Goal: Task Accomplishment & Management: Manage account settings

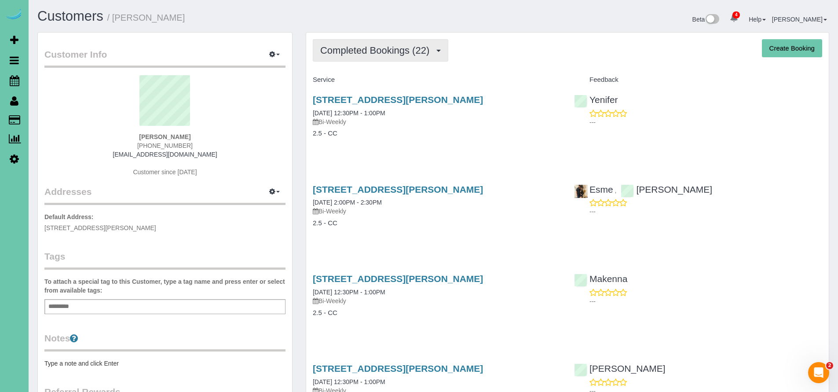
click at [374, 52] on span "Completed Bookings (22)" at bounding box center [377, 50] width 114 height 11
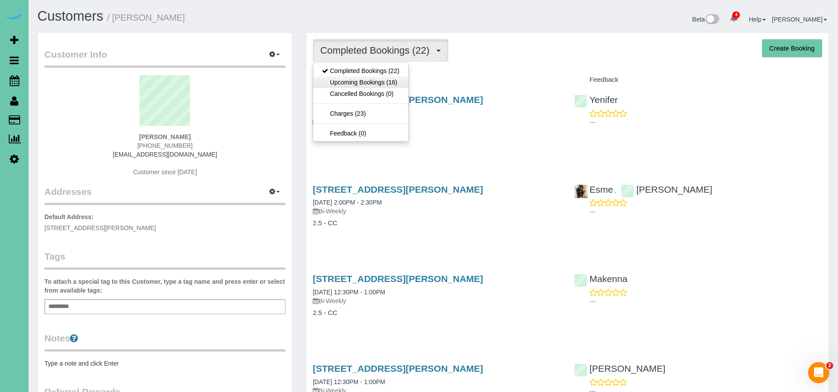
click at [369, 81] on link "Upcoming Bookings (16)" at bounding box center [360, 82] width 95 height 11
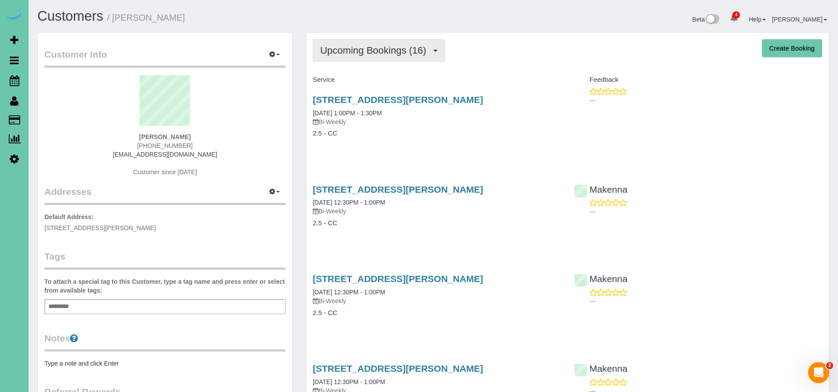
click at [345, 52] on span "Upcoming Bookings (16)" at bounding box center [375, 50] width 110 height 11
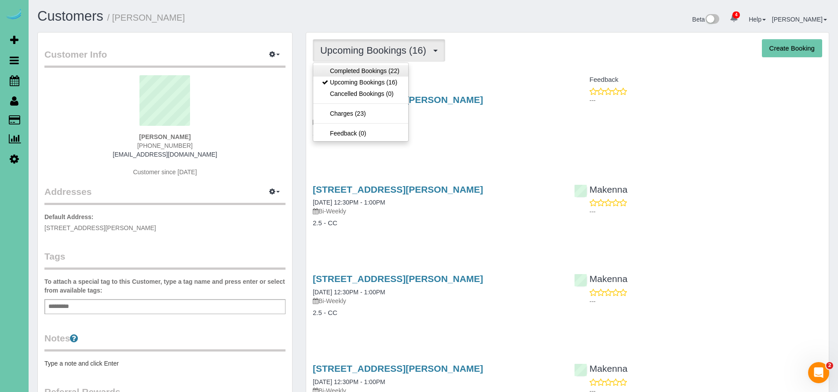
click at [362, 74] on link "Completed Bookings (22)" at bounding box center [360, 70] width 95 height 11
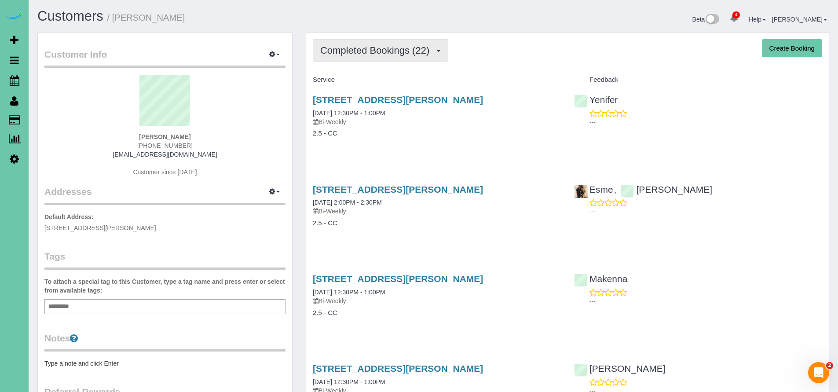
click at [365, 56] on button "Completed Bookings (22)" at bounding box center [381, 50] width 136 height 22
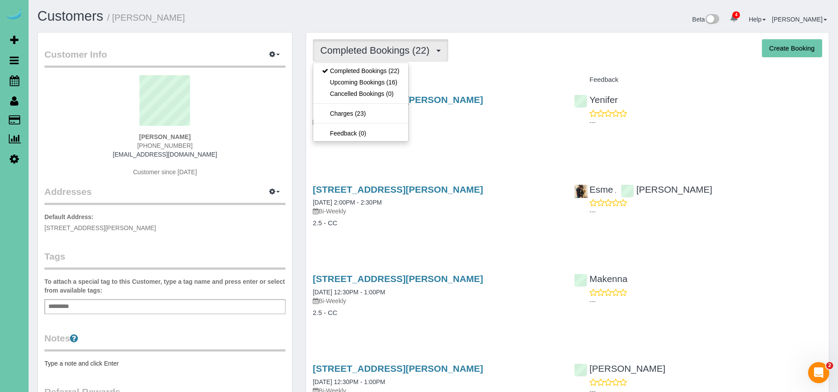
click at [503, 73] on div "Service" at bounding box center [436, 80] width 261 height 15
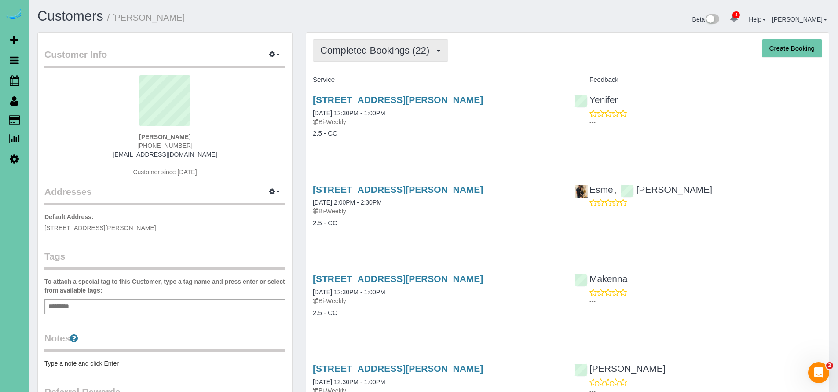
click at [398, 53] on span "Completed Bookings (22)" at bounding box center [377, 50] width 114 height 11
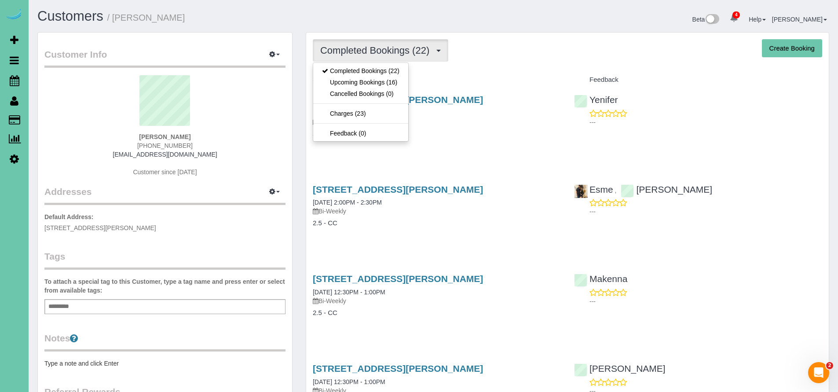
click at [482, 80] on h4 "Service" at bounding box center [437, 79] width 248 height 7
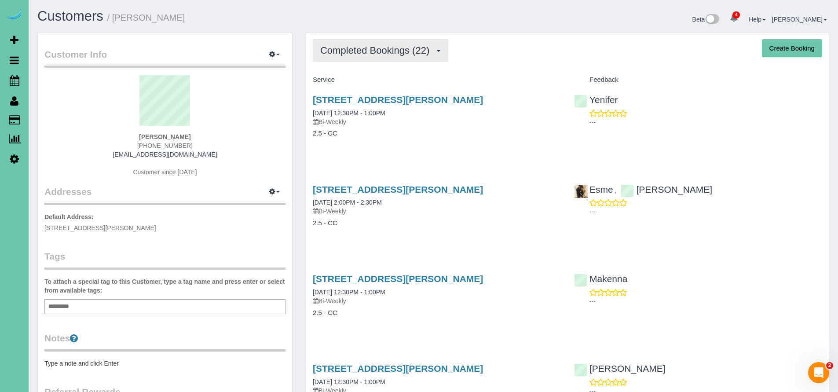
click at [367, 53] on span "Completed Bookings (22)" at bounding box center [377, 50] width 114 height 11
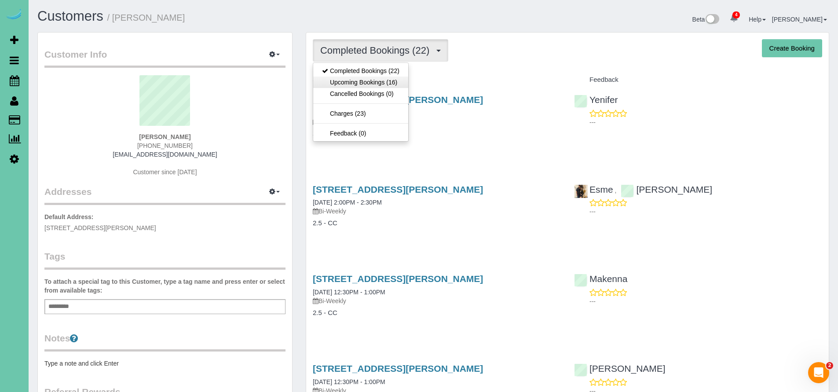
click at [360, 83] on link "Upcoming Bookings (16)" at bounding box center [360, 82] width 95 height 11
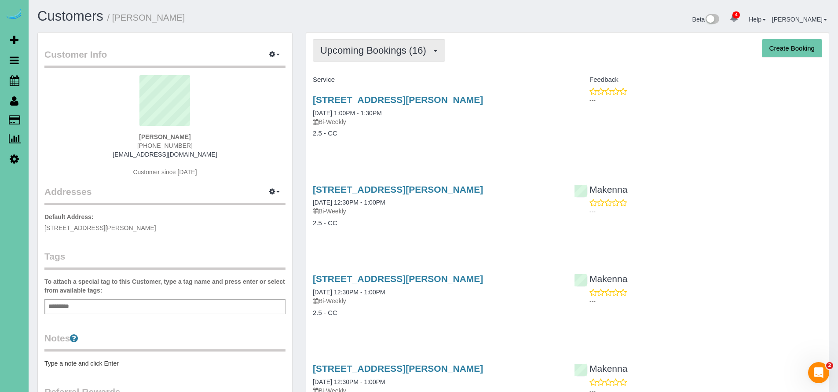
click at [382, 47] on span "Upcoming Bookings (16)" at bounding box center [375, 50] width 110 height 11
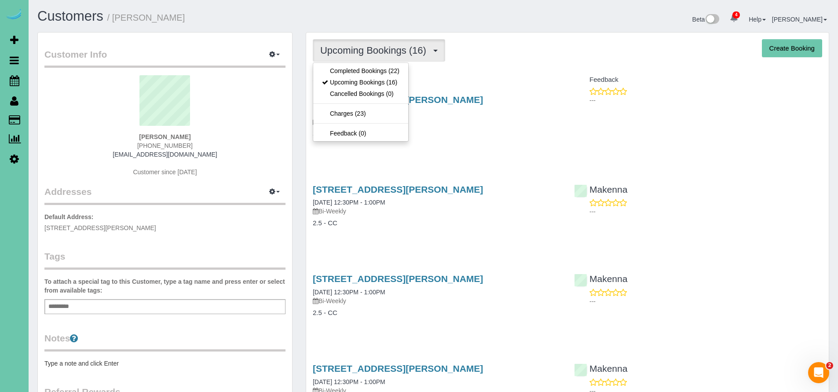
click at [420, 47] on span "Upcoming Bookings (16)" at bounding box center [375, 50] width 110 height 11
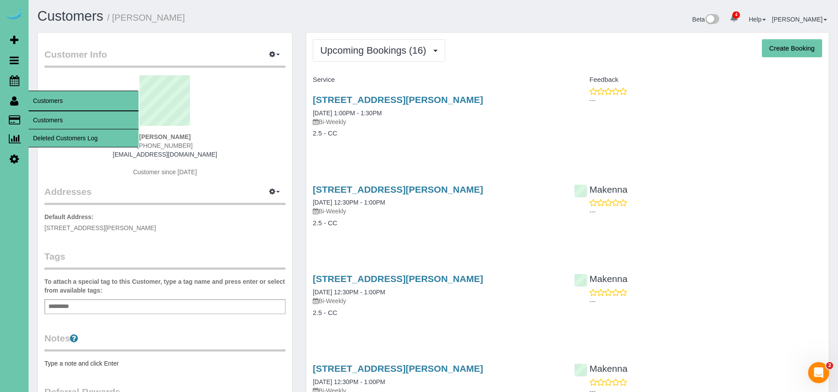
click at [48, 120] on link "Customers" at bounding box center [84, 120] width 110 height 18
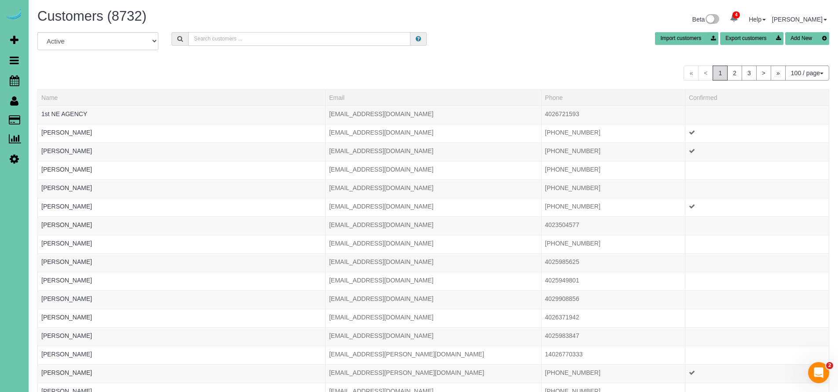
click at [216, 37] on input "text" at bounding box center [299, 39] width 222 height 14
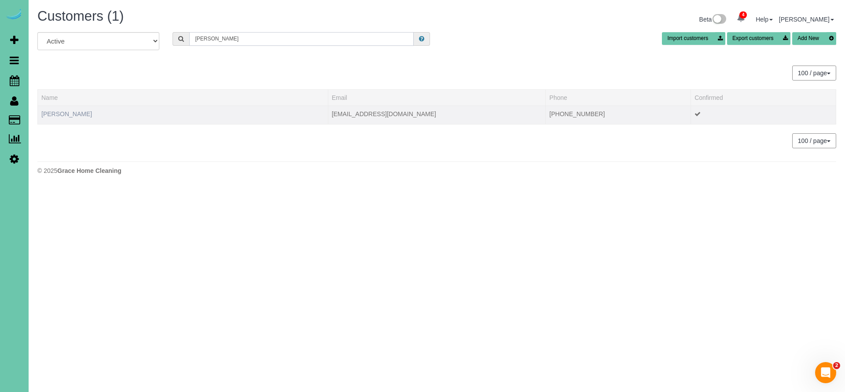
type input "[PERSON_NAME]"
click at [62, 111] on link "[PERSON_NAME]" at bounding box center [66, 113] width 51 height 7
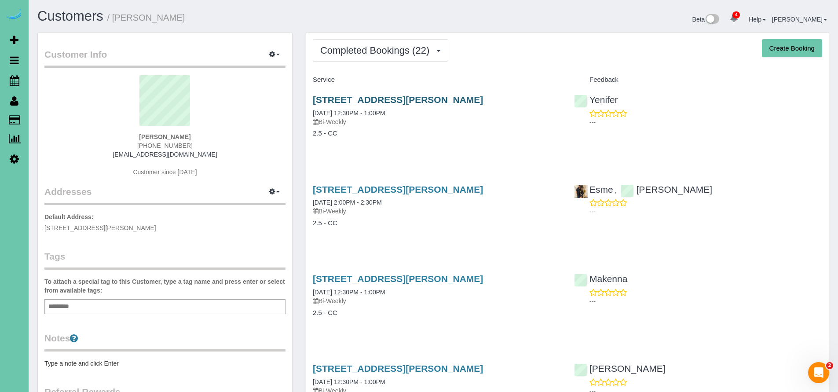
click at [386, 103] on link "[STREET_ADDRESS][PERSON_NAME]" at bounding box center [398, 100] width 170 height 10
click at [376, 55] on span "Completed Bookings (22)" at bounding box center [377, 50] width 114 height 11
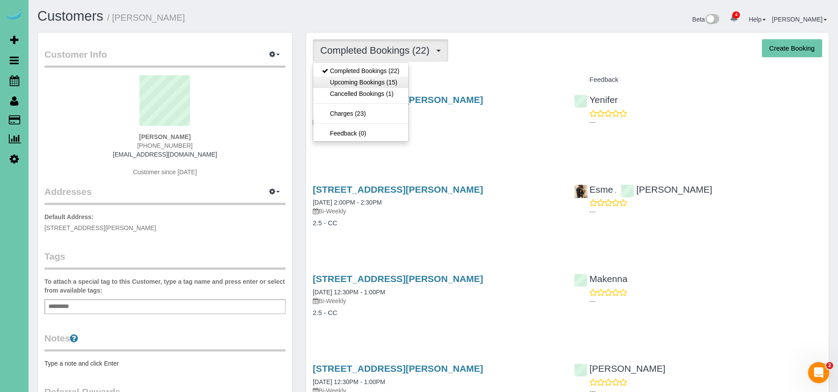
click at [369, 82] on link "Upcoming Bookings (15)" at bounding box center [360, 82] width 95 height 11
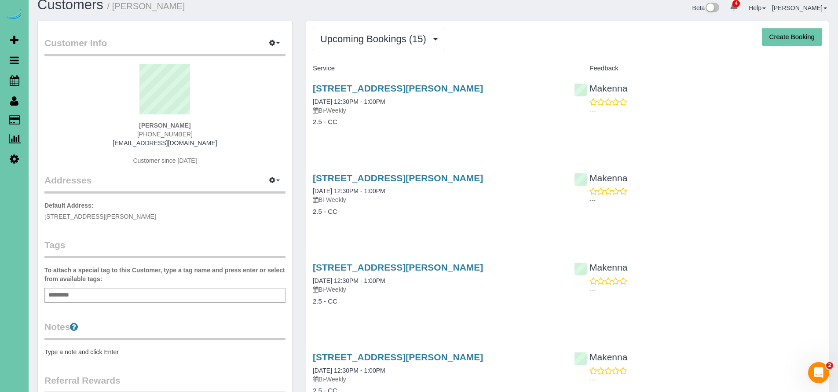
scroll to position [31, 0]
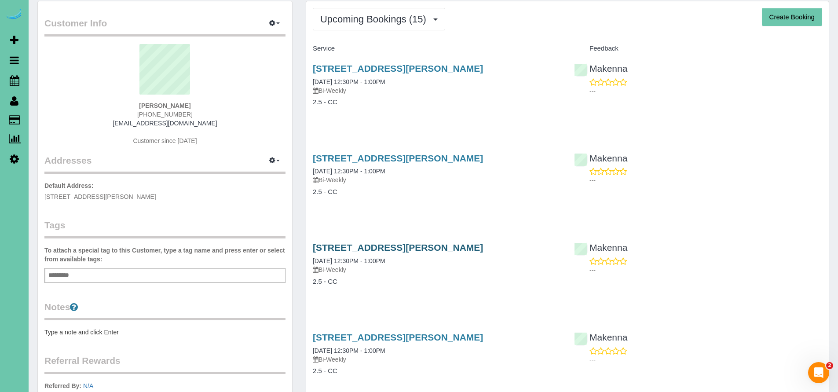
click at [394, 247] on link "[STREET_ADDRESS][PERSON_NAME]" at bounding box center [398, 247] width 170 height 10
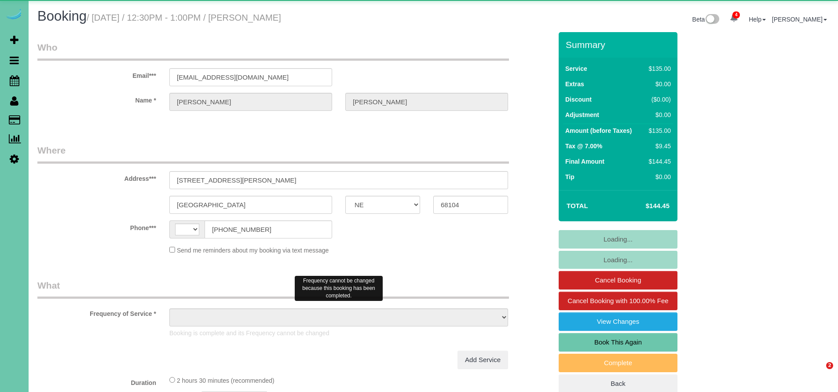
select select "NE"
select select "string:US"
select select "object:665"
select select "string:fspay-2050ae64-8759-4c5c-b044-d2e0ee8882c1"
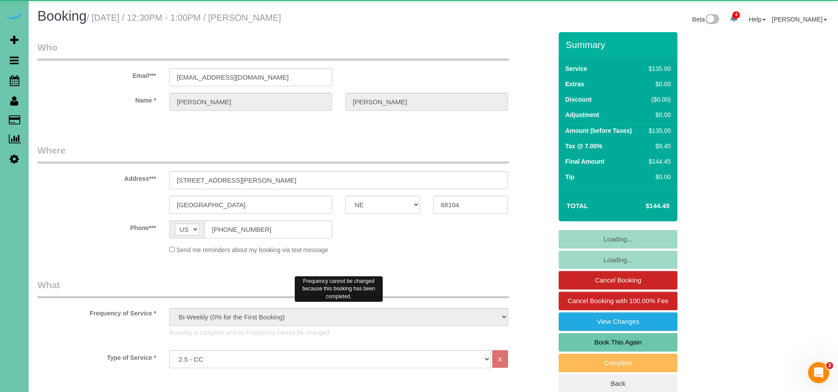
select select "object:952"
select select "number:34"
select select "number:40"
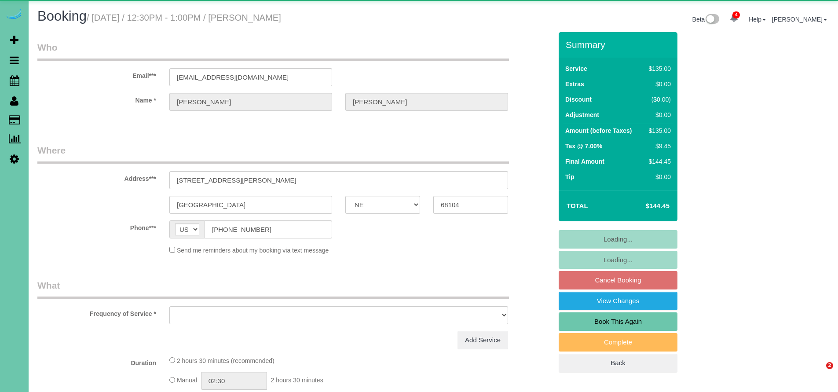
select select "NE"
select select "object:653"
select select "string:fspay-2050ae64-8759-4c5c-b044-d2e0ee8882c1"
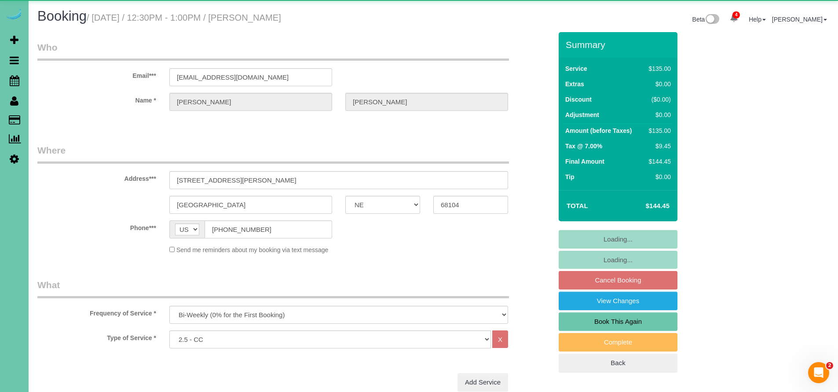
select select "object:726"
select select "number:34"
select select "number:40"
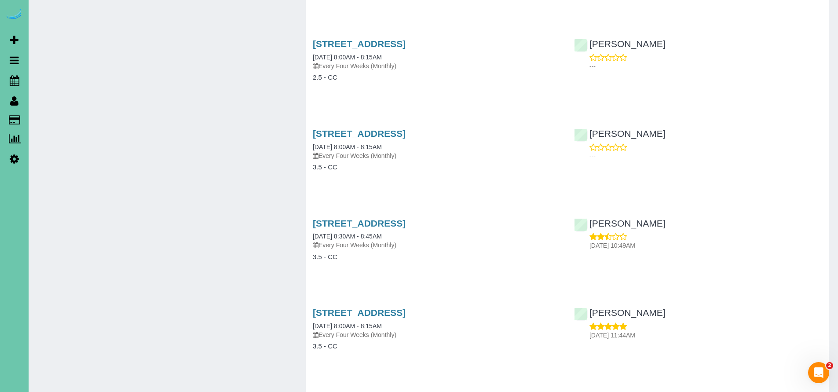
scroll to position [2025, 0]
